Goal: Task Accomplishment & Management: Use online tool/utility

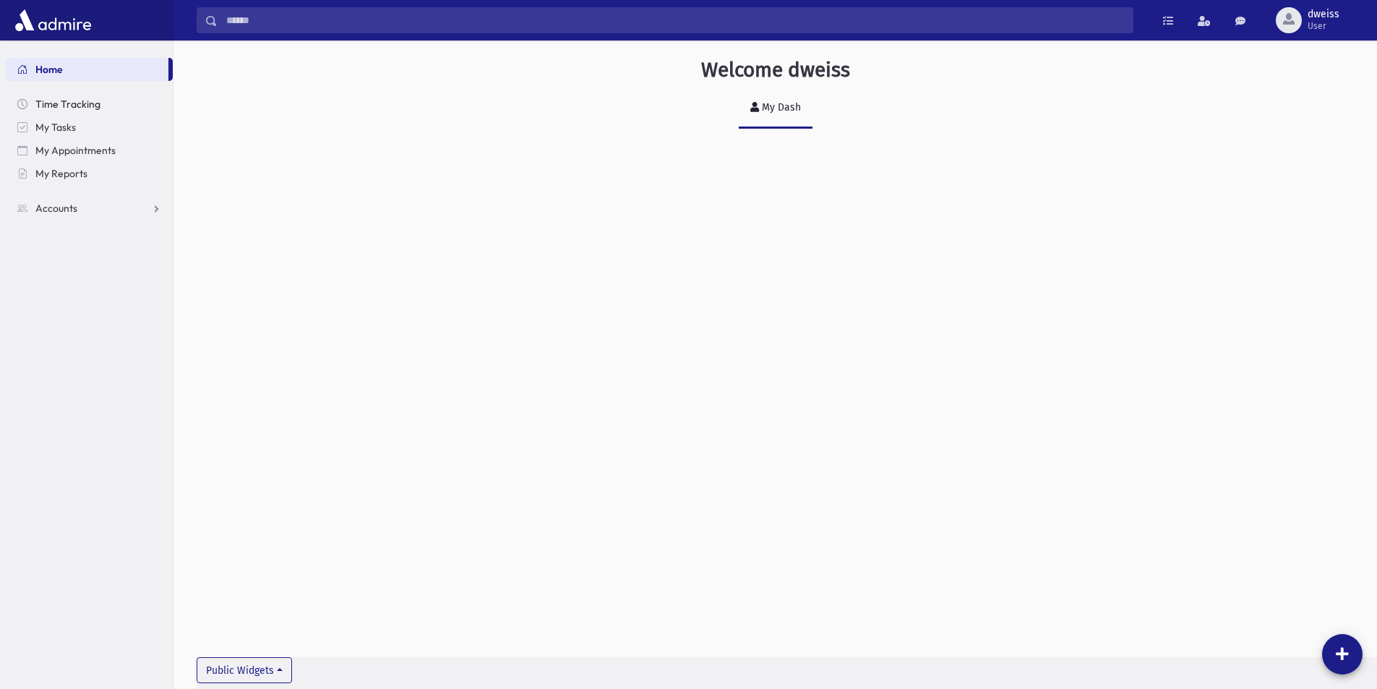
click at [120, 98] on link "Time Tracking" at bounding box center [89, 104] width 167 height 23
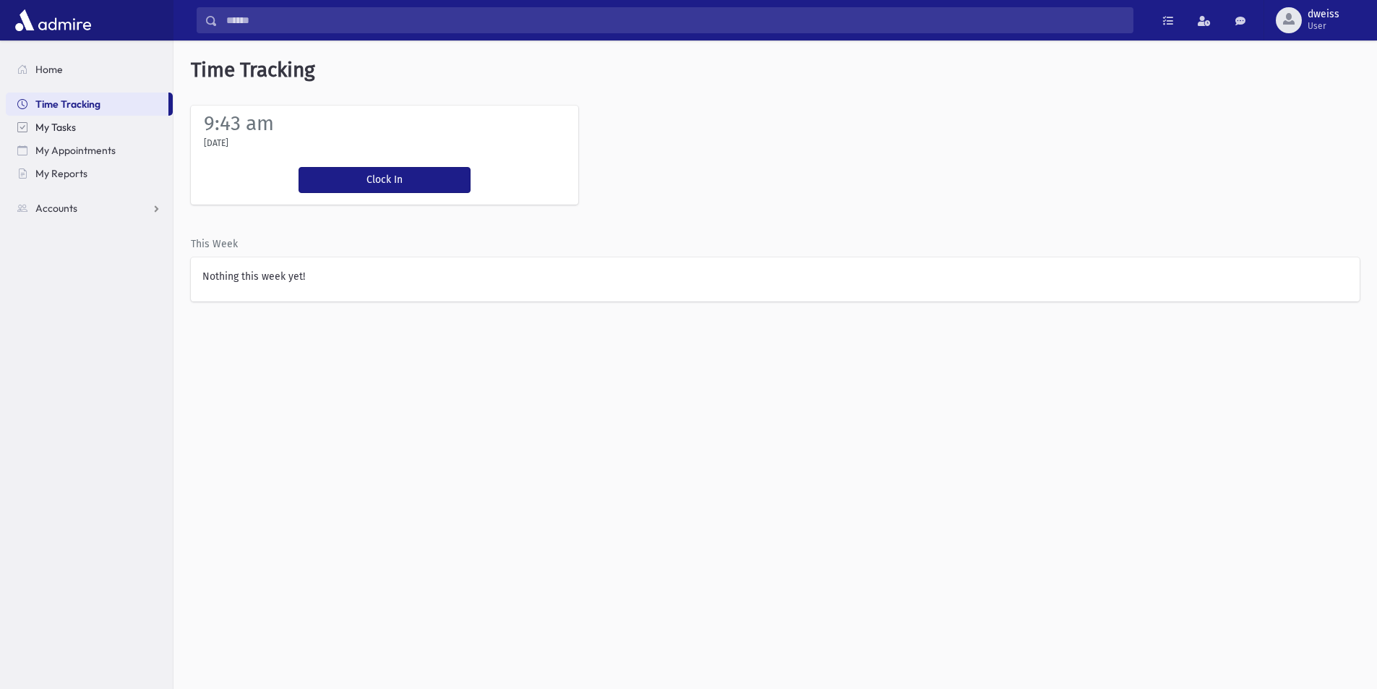
click at [111, 119] on link "My Tasks" at bounding box center [89, 127] width 167 height 23
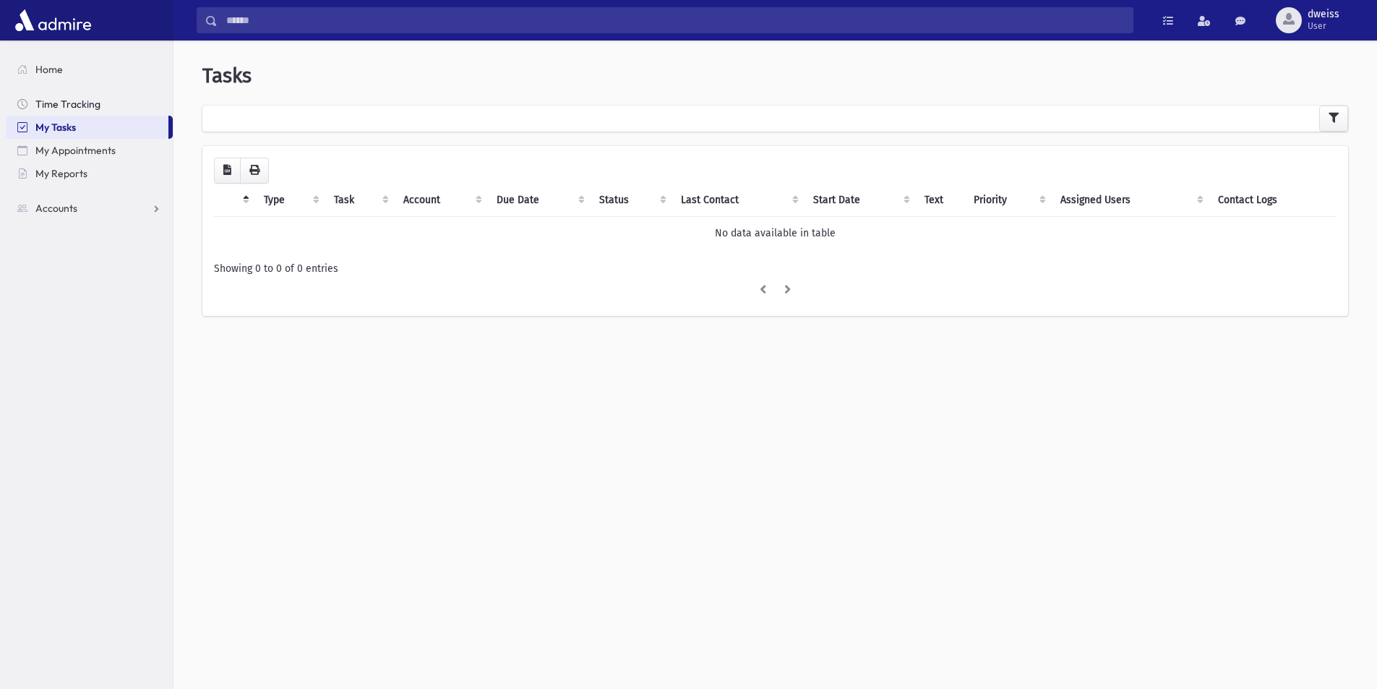
click at [81, 98] on span "Time Tracking" at bounding box center [67, 104] width 65 height 13
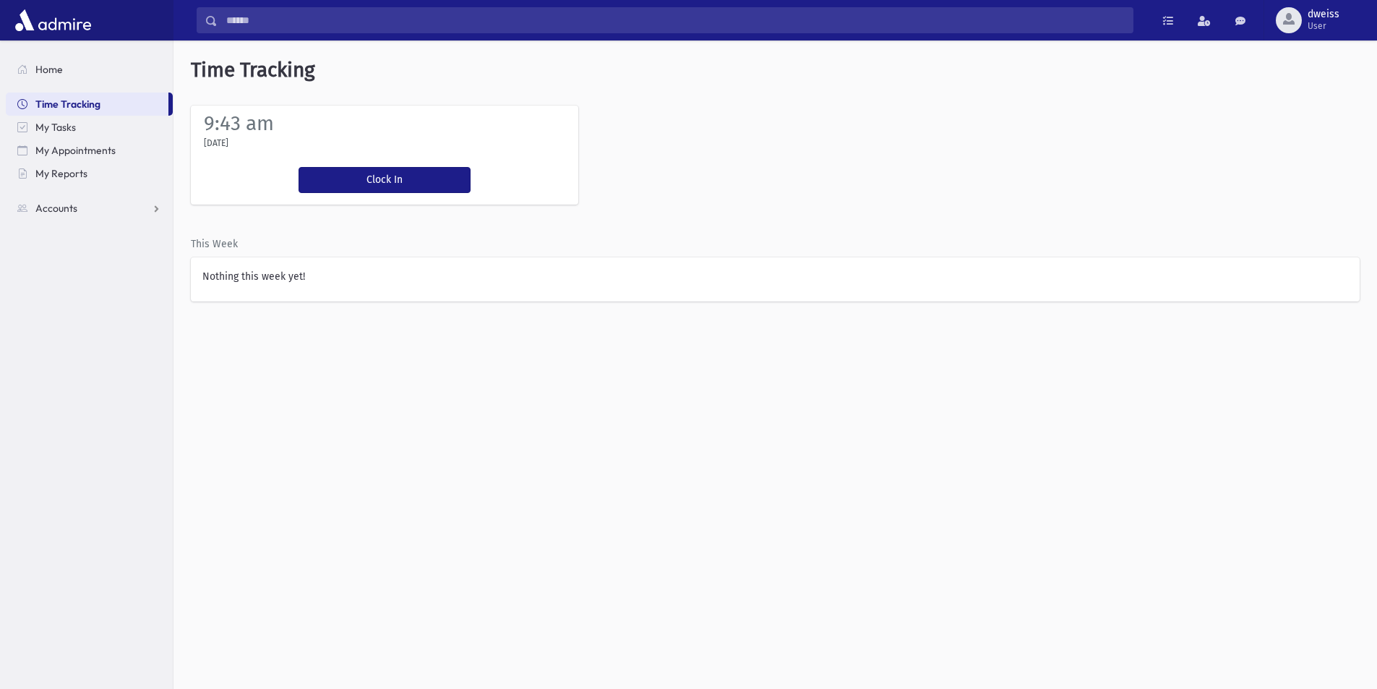
click at [77, 82] on ul "Home Time Tracking My Tasks My Appointments My Reports Accounts Accounts Accoun…" at bounding box center [89, 139] width 167 height 162
click at [76, 79] on link "Home" at bounding box center [89, 69] width 167 height 23
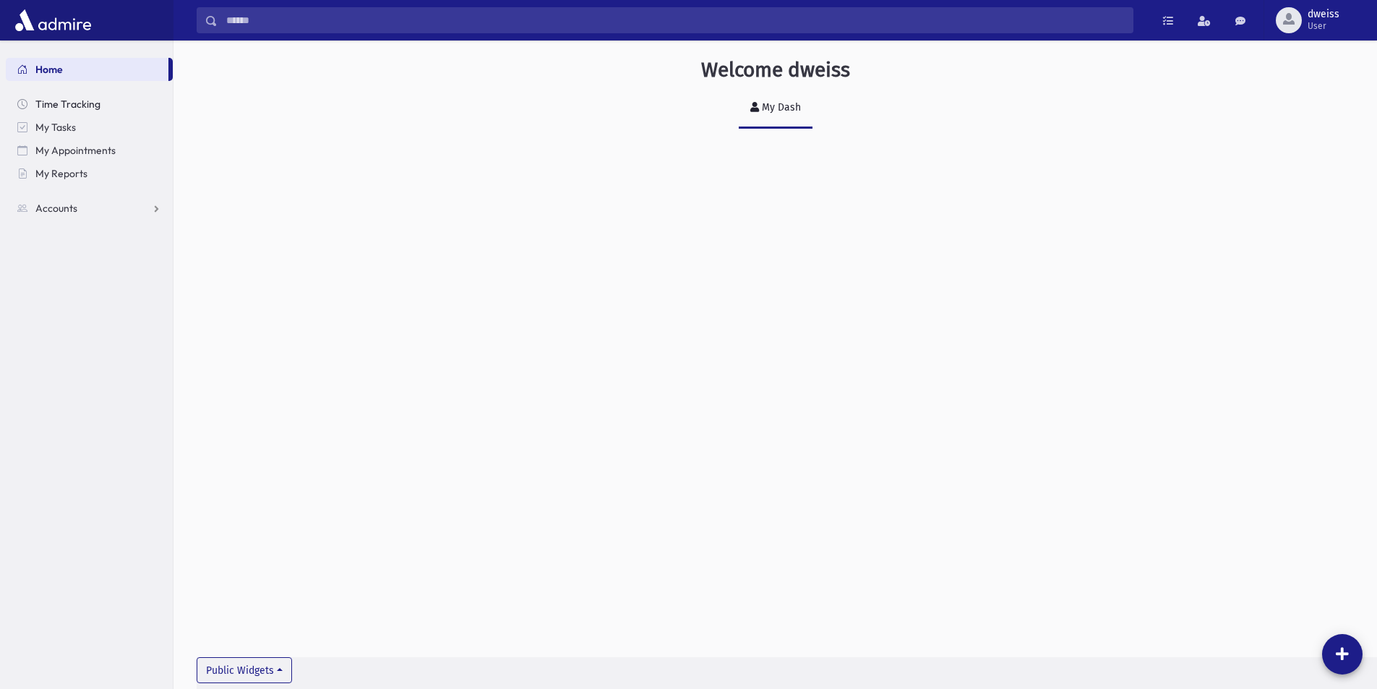
click at [35, 113] on link "Time Tracking" at bounding box center [89, 104] width 167 height 23
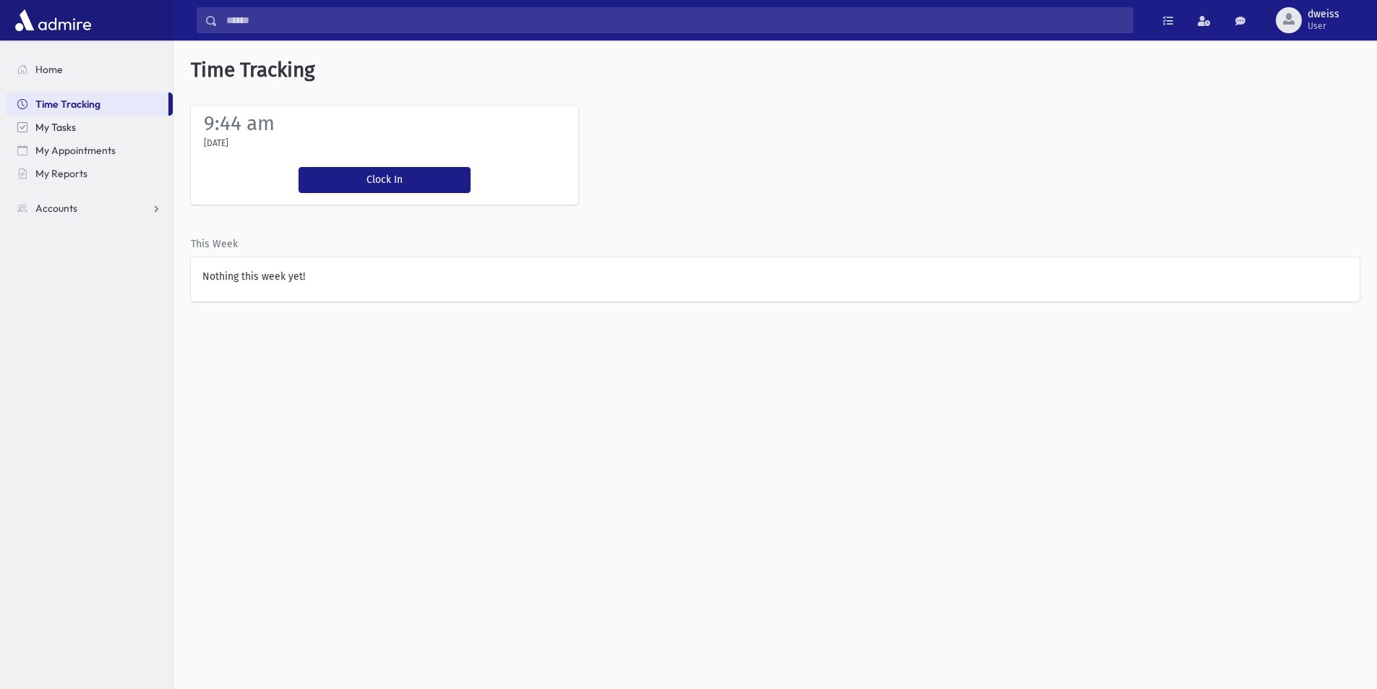
click at [51, 124] on span "My Tasks" at bounding box center [55, 127] width 40 height 13
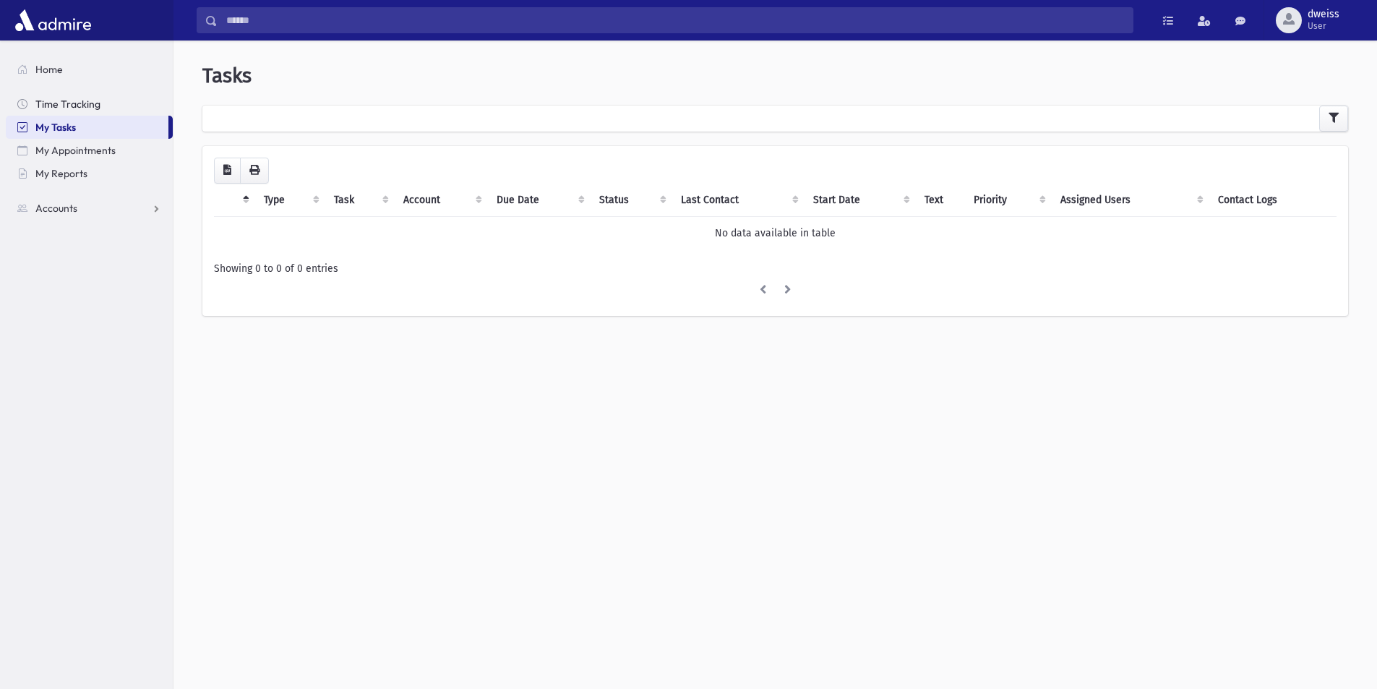
click at [55, 95] on link "Time Tracking" at bounding box center [89, 104] width 167 height 23
